Goal: Task Accomplishment & Management: Manage account settings

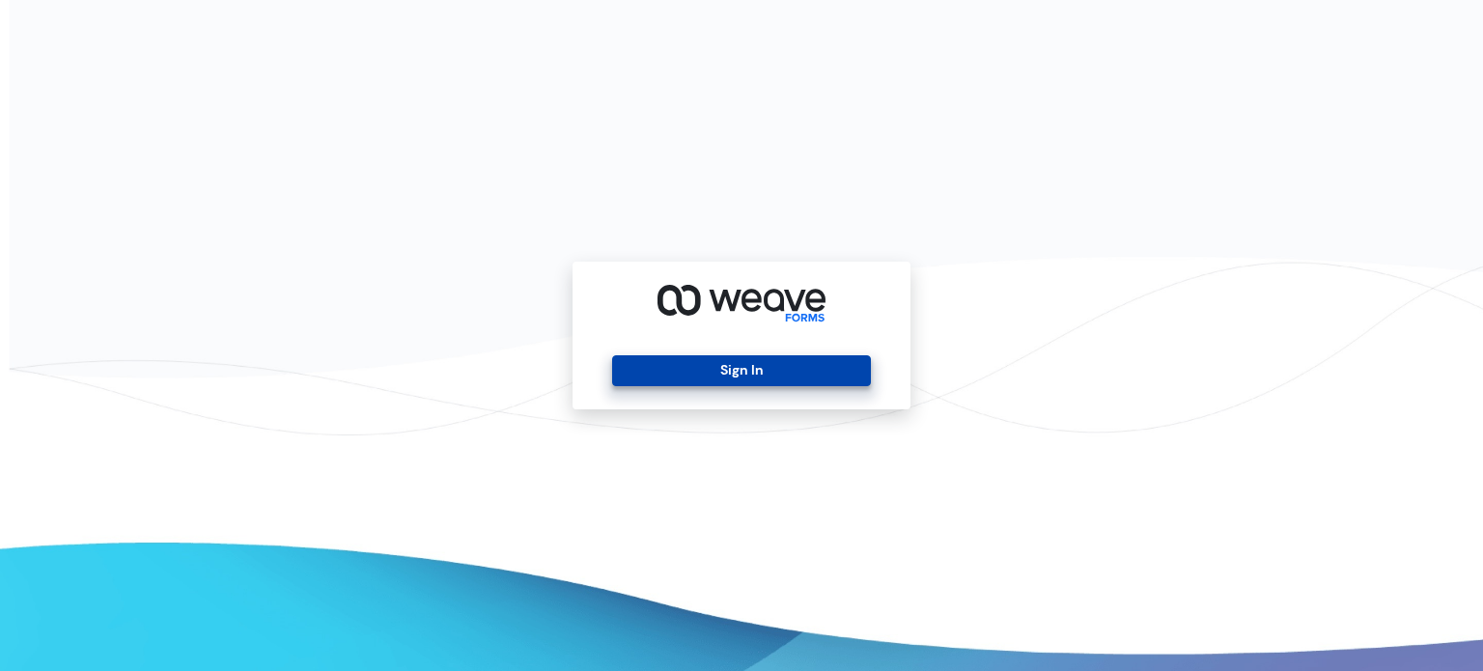
click at [732, 375] on button "Sign In" at bounding box center [741, 370] width 258 height 31
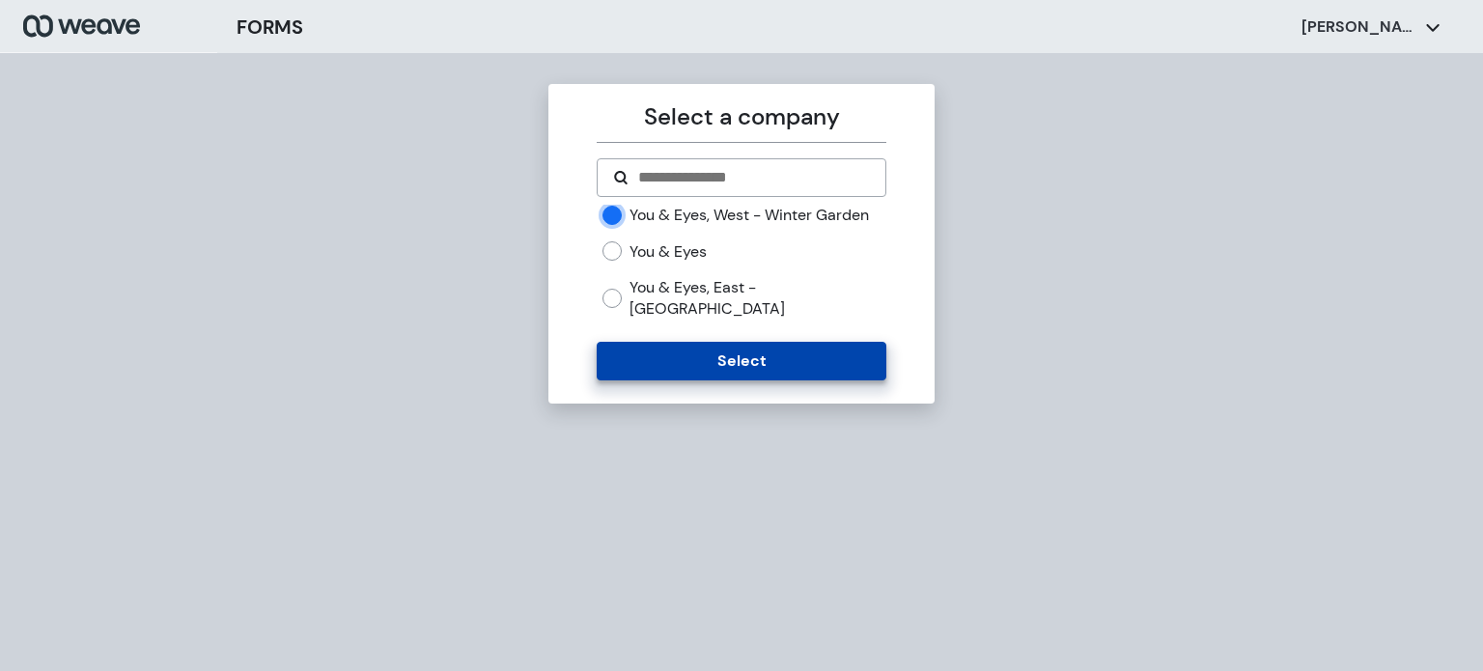
click at [726, 377] on button "Select" at bounding box center [741, 361] width 289 height 39
